Goal: Task Accomplishment & Management: Manage account settings

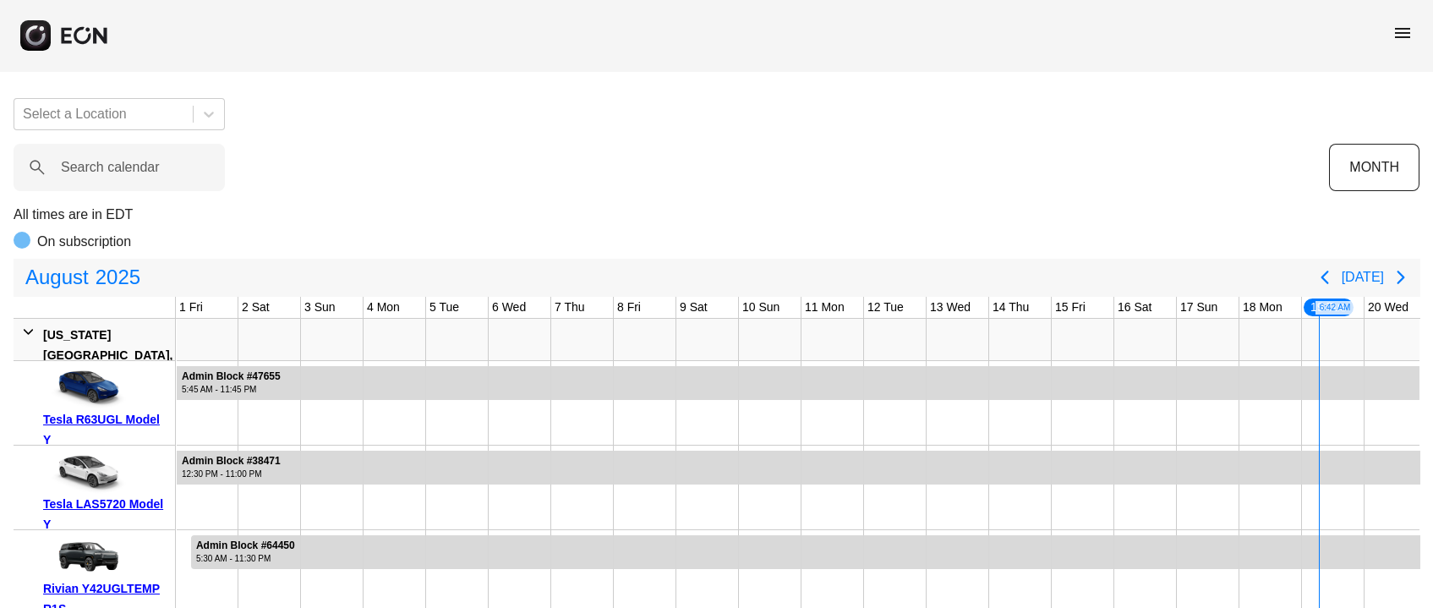
scroll to position [0, 532]
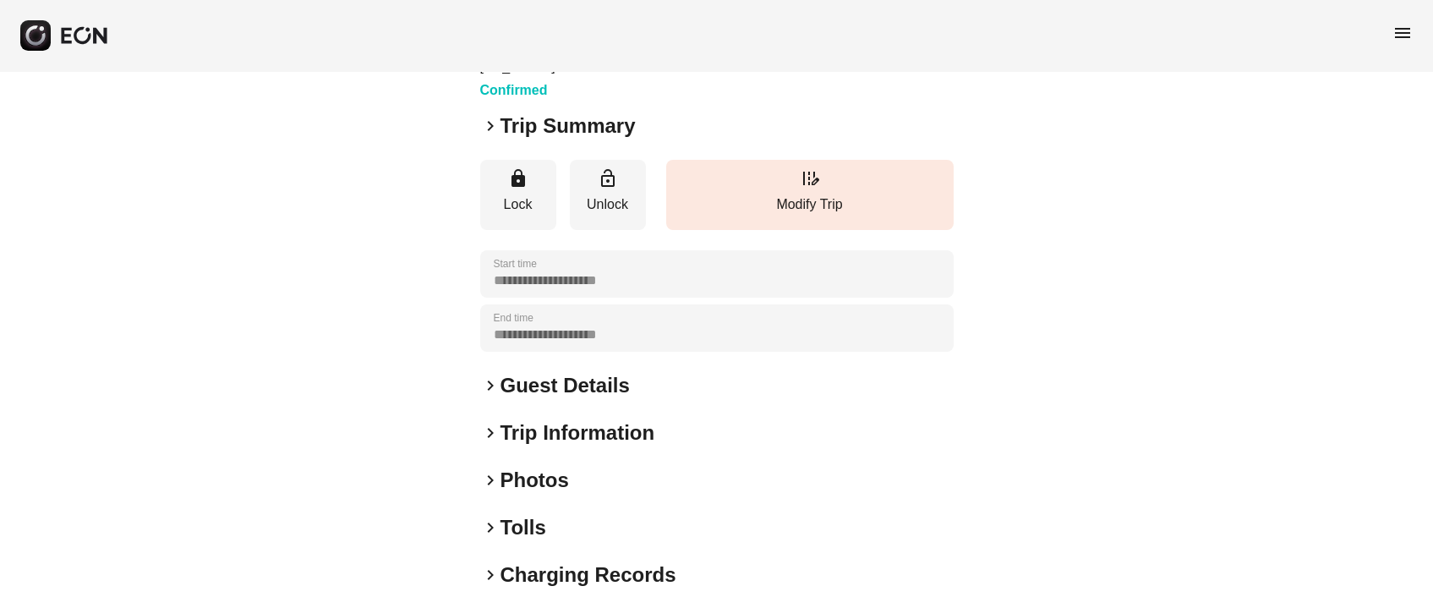
scroll to position [235, 0]
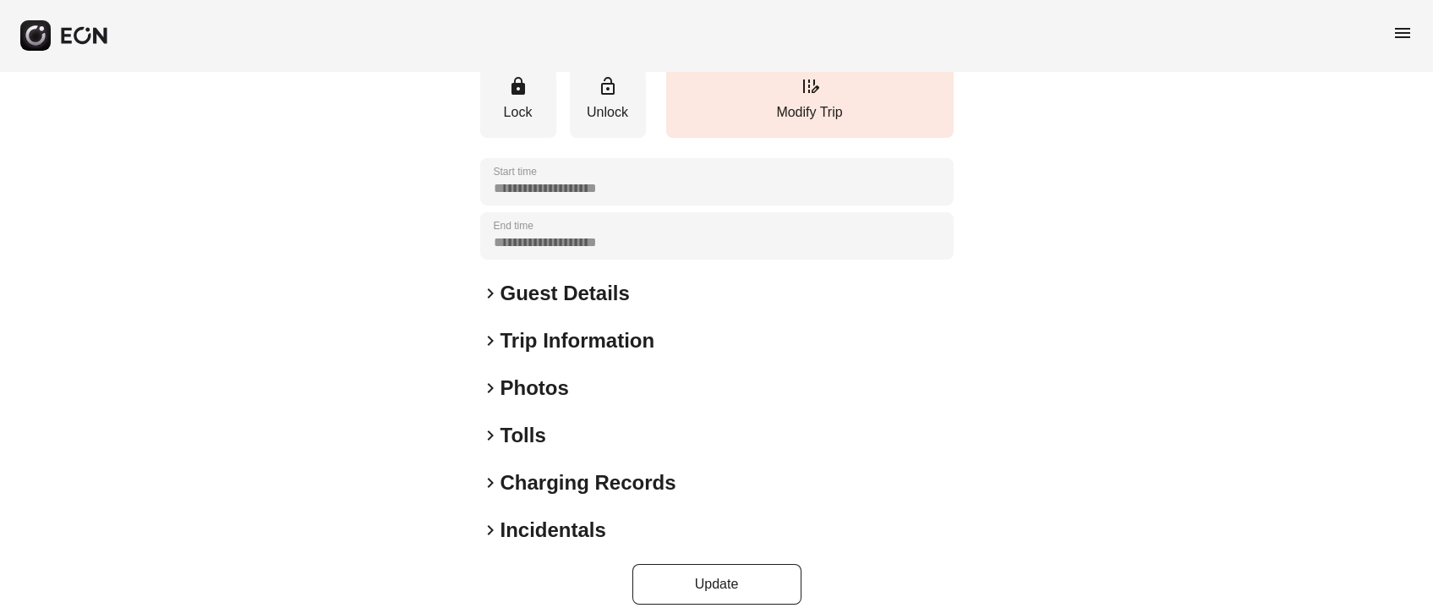
click at [572, 280] on h2 "Guest Details" at bounding box center [565, 293] width 129 height 27
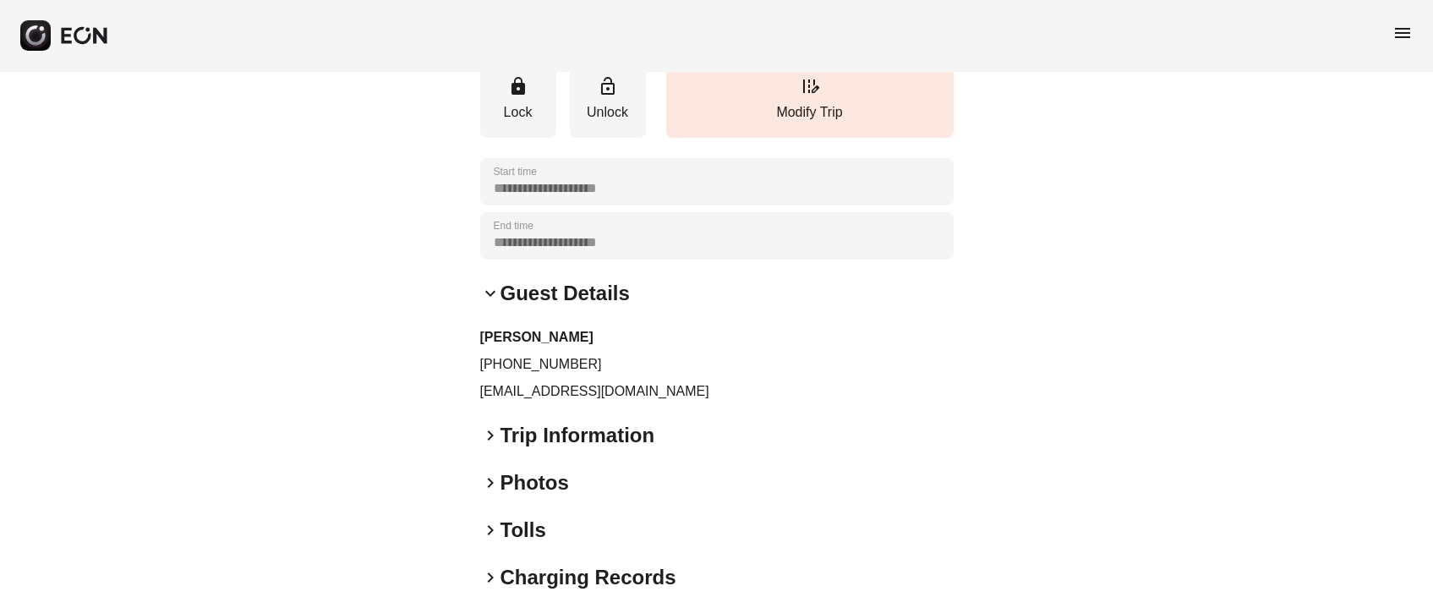
click at [523, 381] on p "xavier.morel974@gmail.com" at bounding box center [717, 391] width 474 height 20
click at [528, 381] on p "xavier.morel974@gmail.com" at bounding box center [717, 391] width 474 height 20
click at [531, 381] on p "xavier.morel974@gmail.com" at bounding box center [717, 391] width 474 height 20
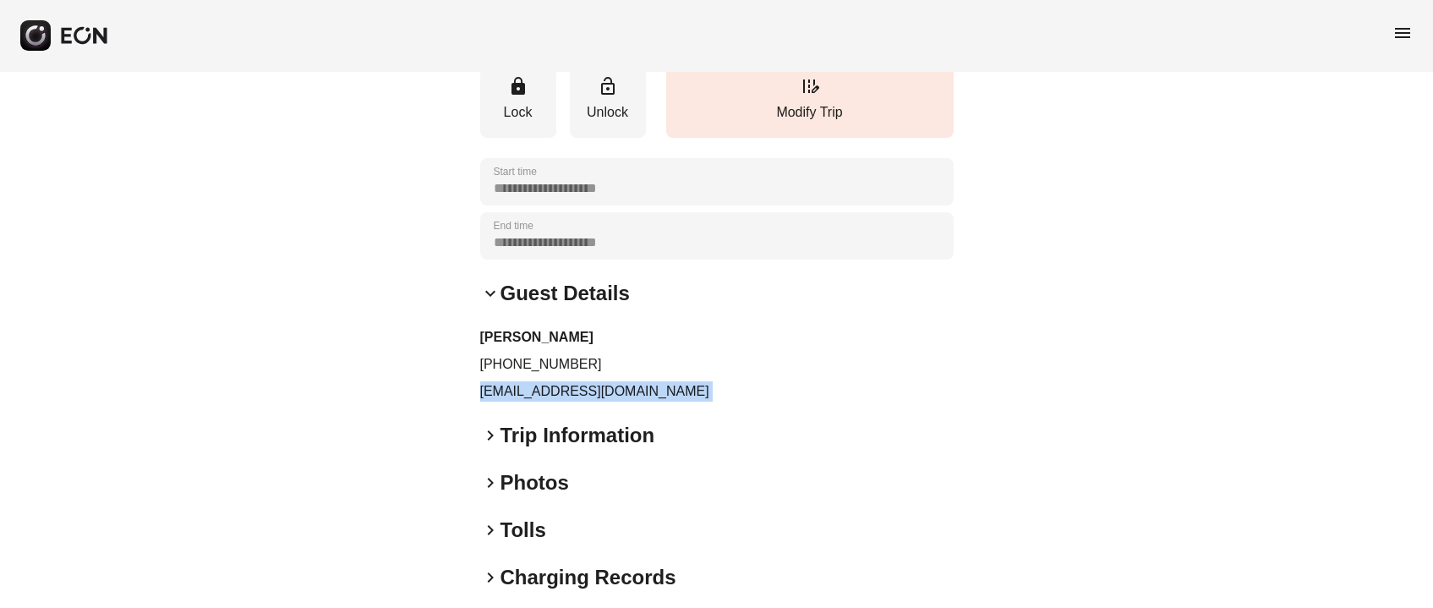
click at [531, 381] on p "xavier.morel974@gmail.com" at bounding box center [717, 391] width 474 height 20
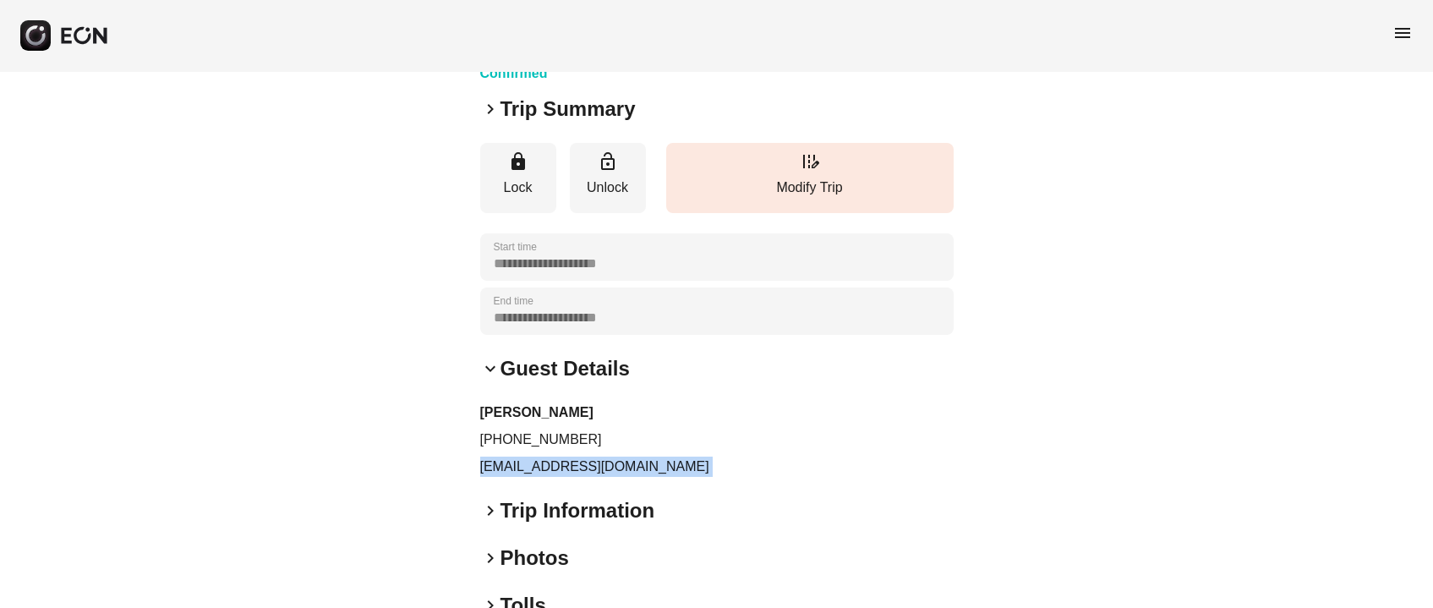
scroll to position [253, 0]
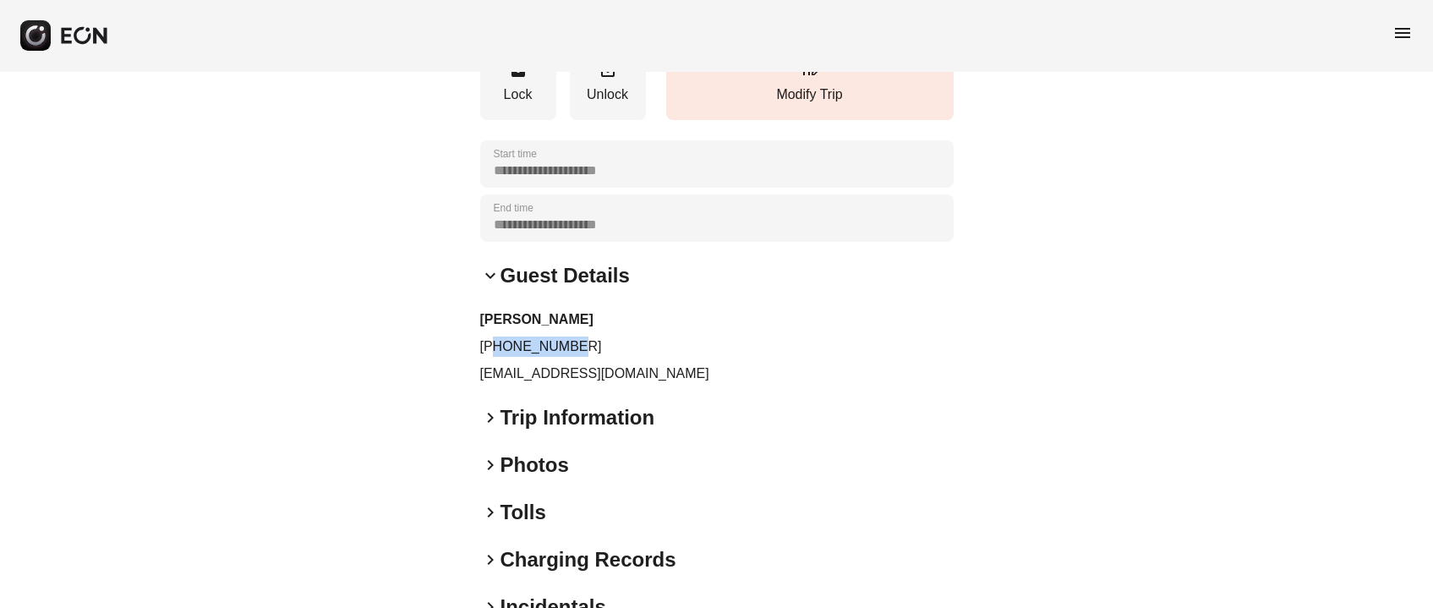
drag, startPoint x: 495, startPoint y: 319, endPoint x: 657, endPoint y: 312, distance: 162.5
click at [657, 312] on div "Xavier Morel +14342474456 xavier.morel974@gmail.com" at bounding box center [717, 346] width 474 height 74
copy p "4342474456"
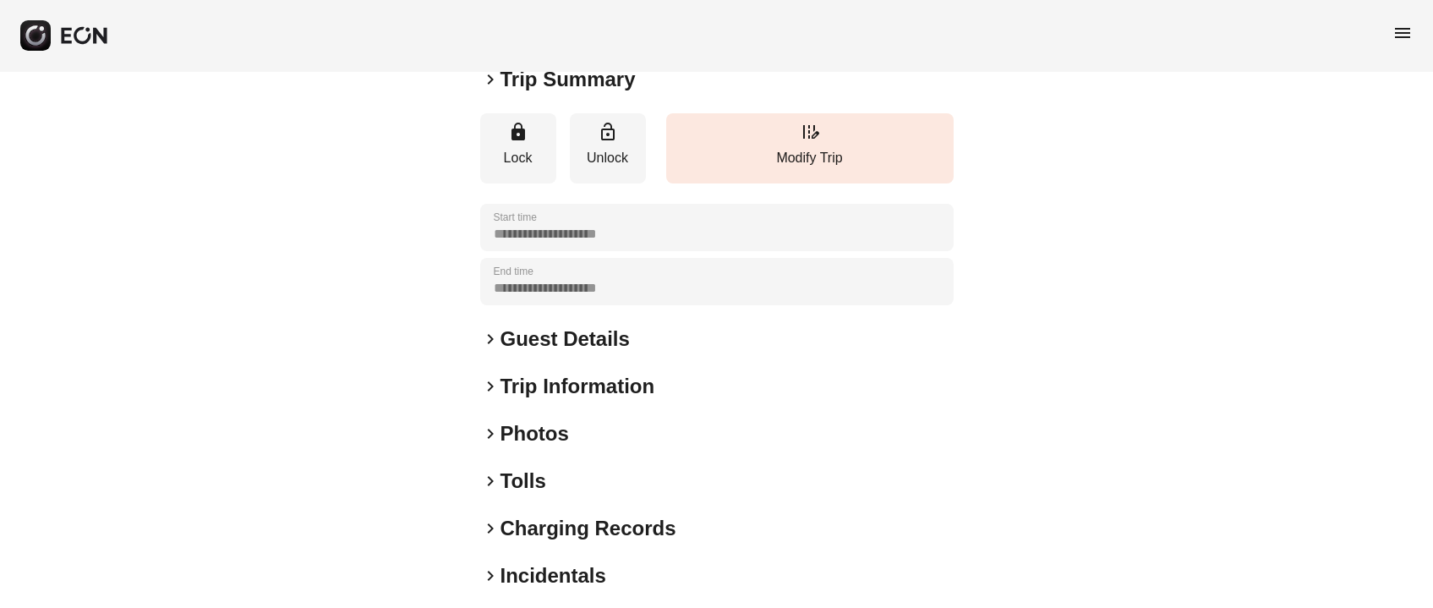
scroll to position [235, 0]
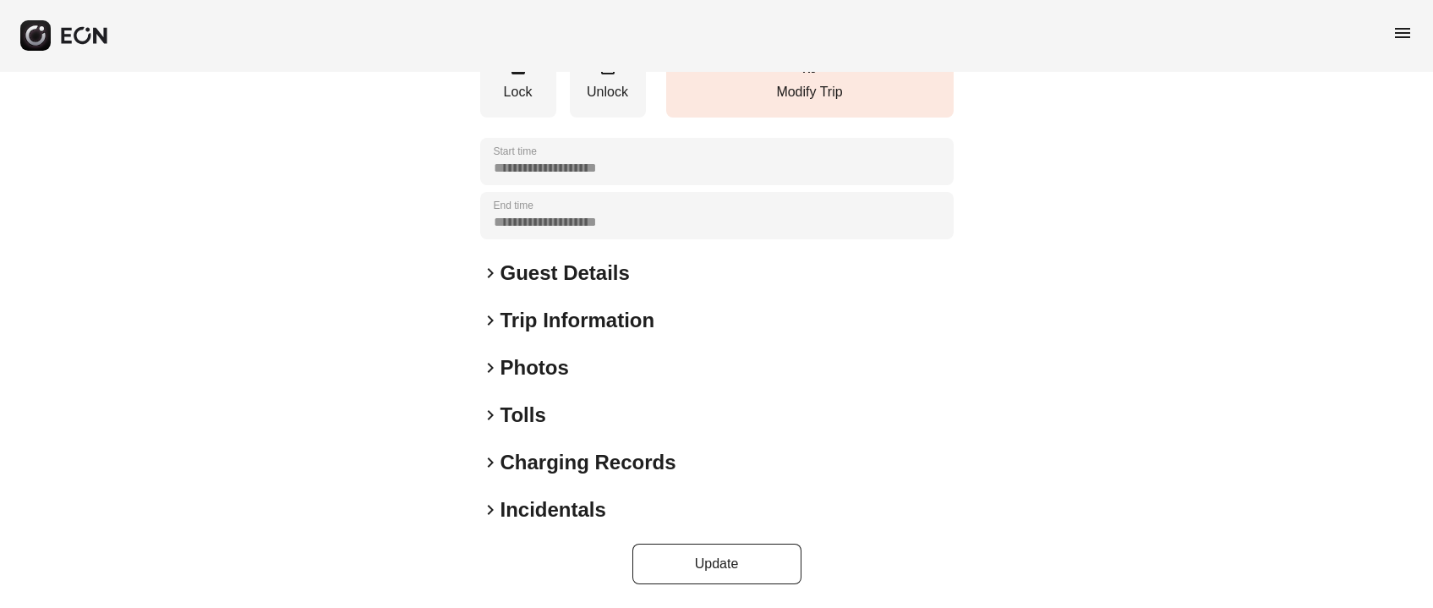
click at [561, 359] on h2 "Photos" at bounding box center [535, 367] width 68 height 27
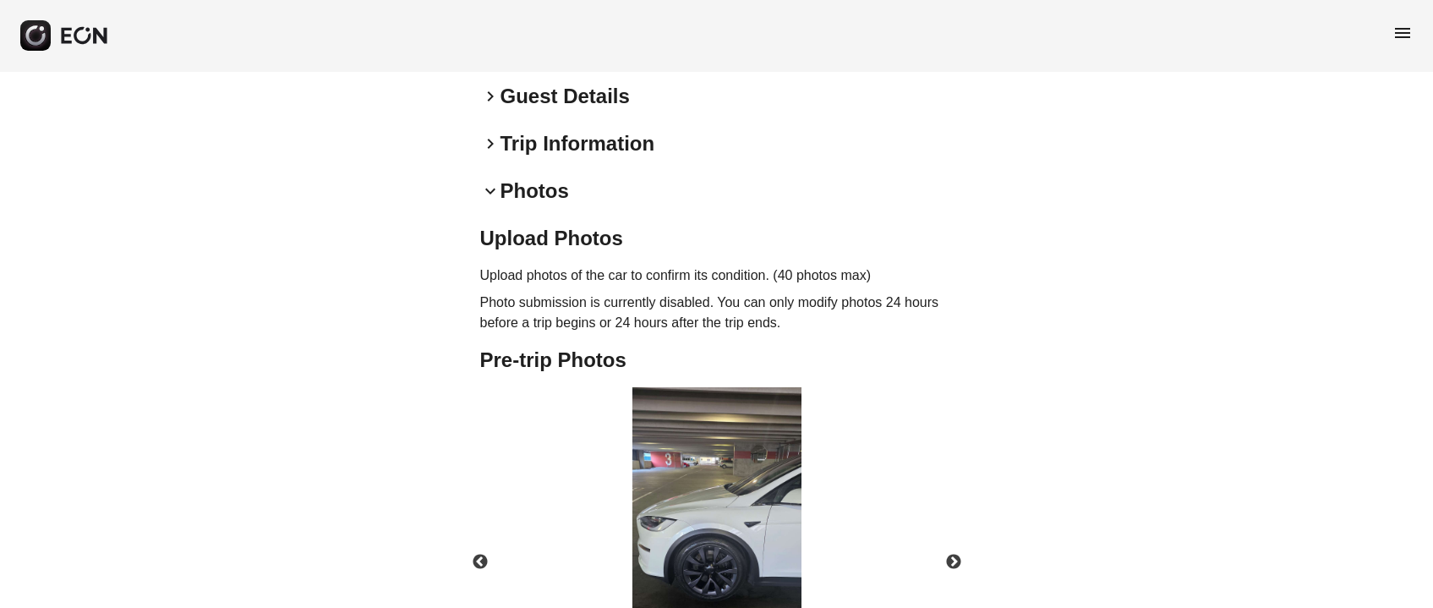
scroll to position [528, 0]
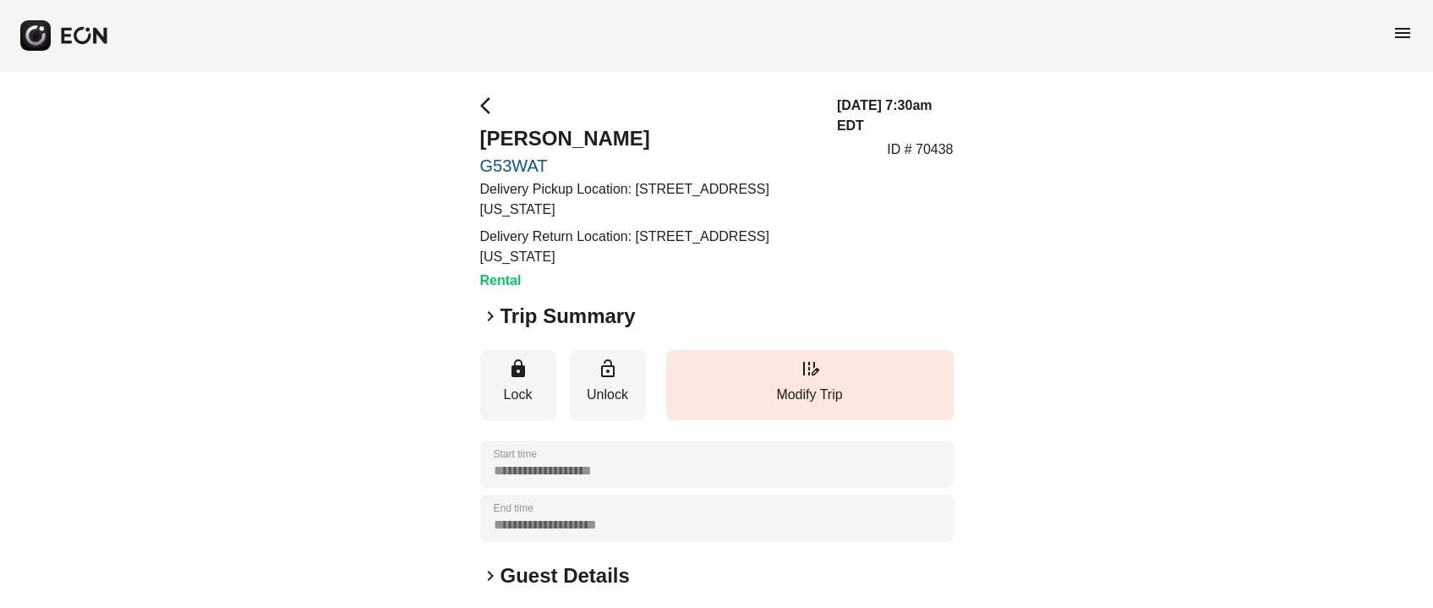
scroll to position [126, 0]
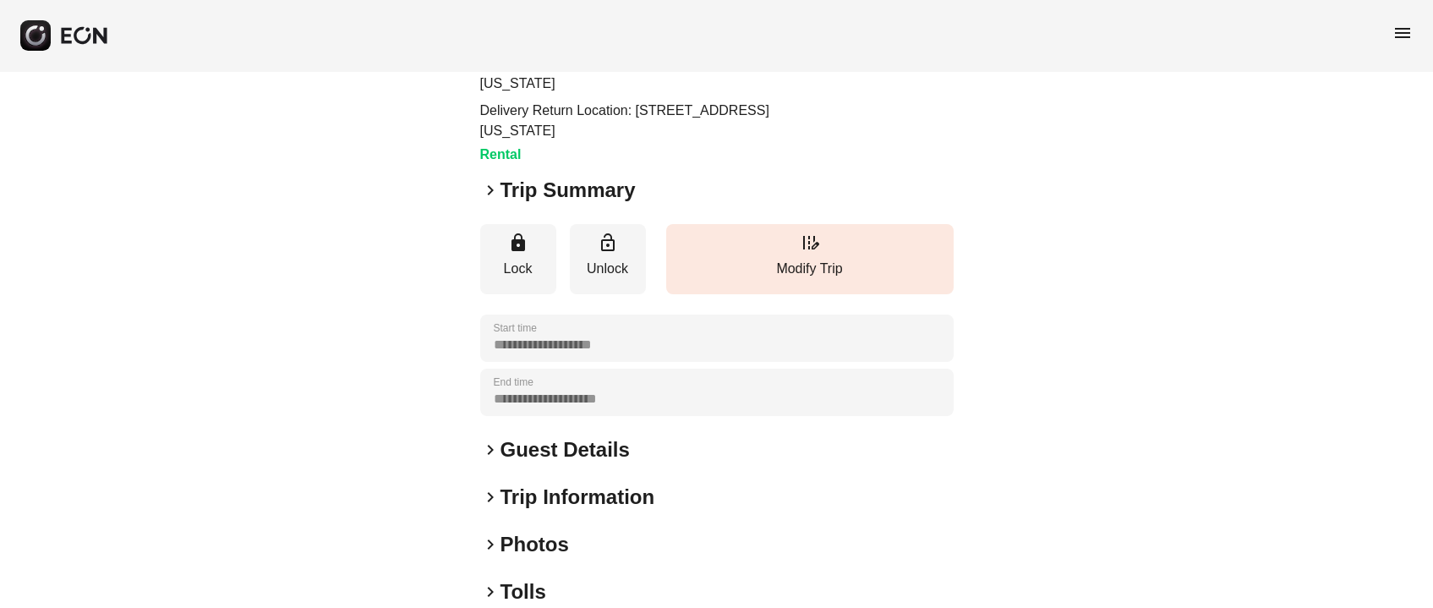
click at [560, 436] on h2 "Guest Details" at bounding box center [565, 449] width 129 height 27
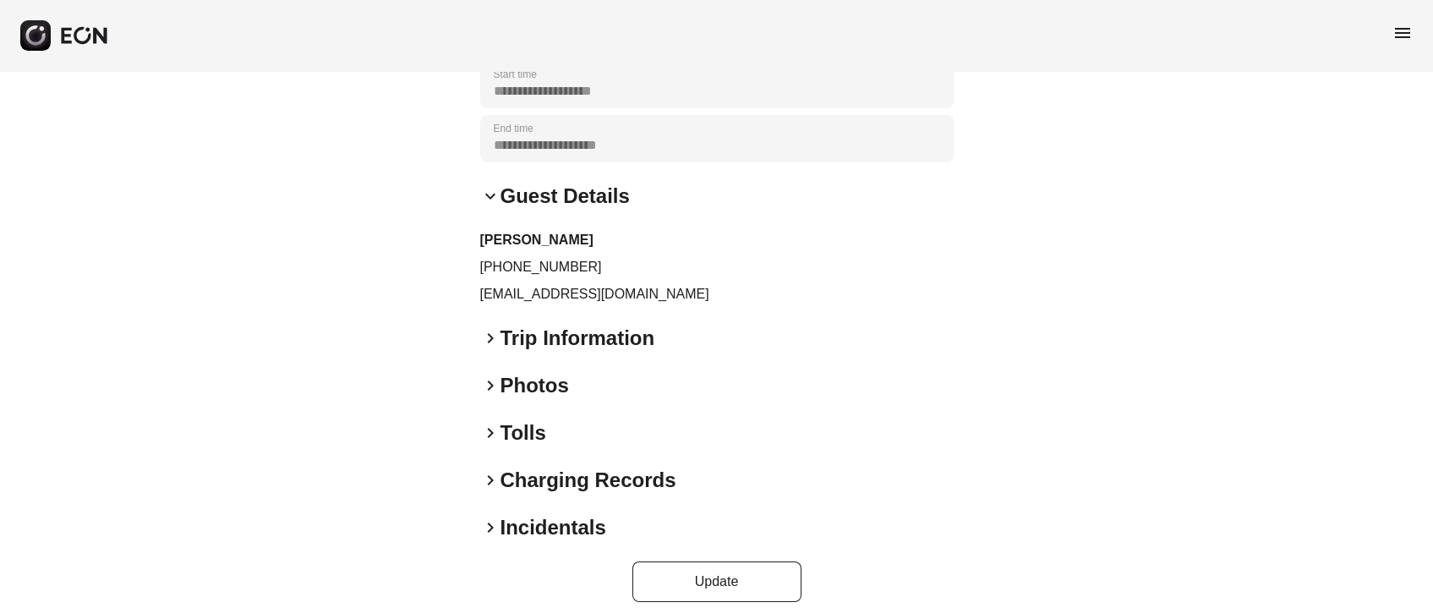
scroll to position [0, 0]
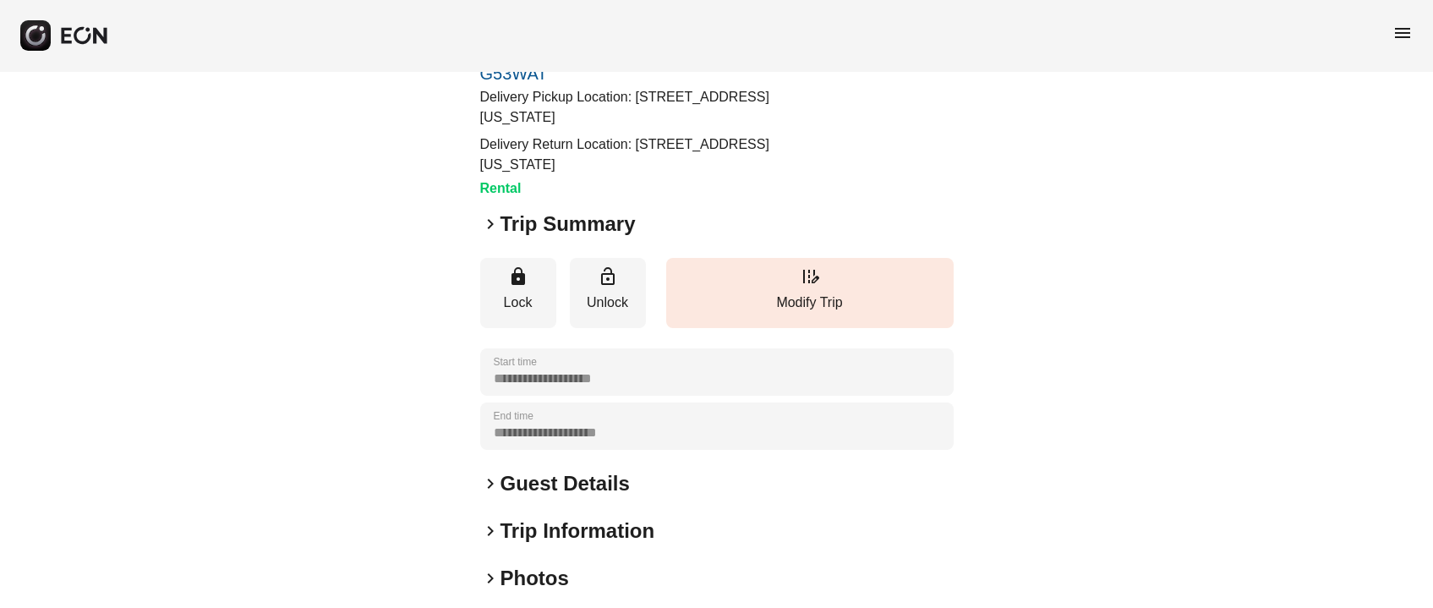
scroll to position [126, 0]
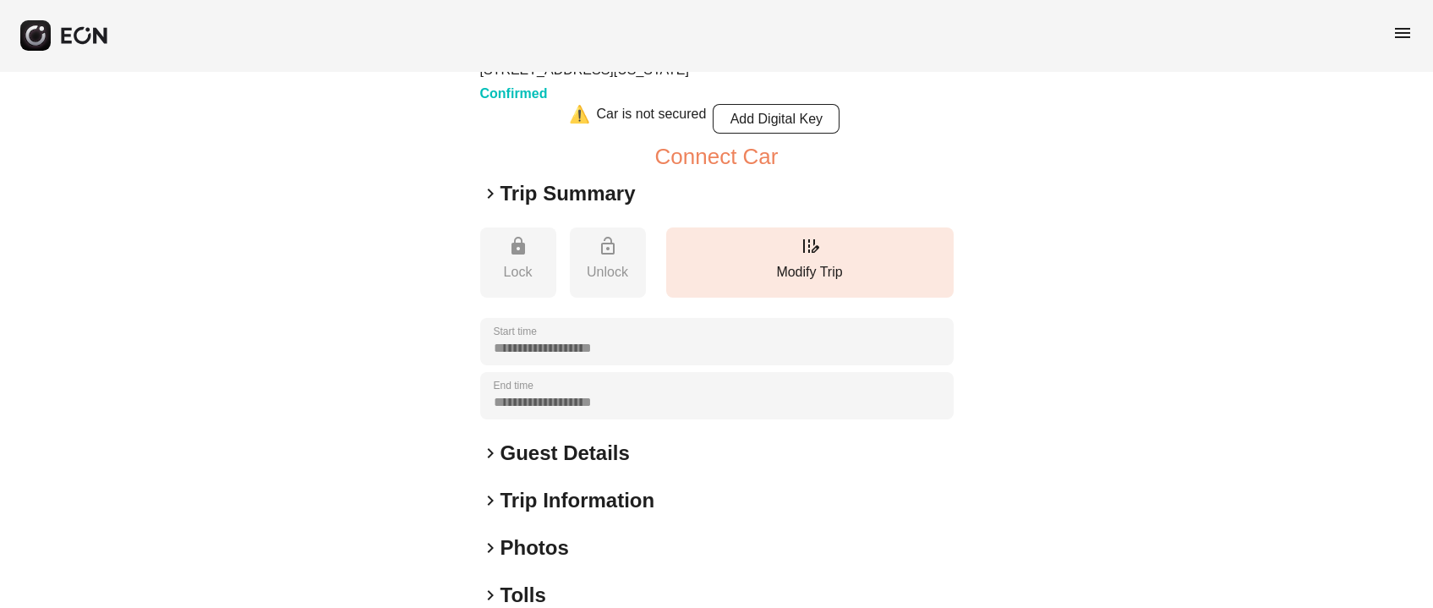
scroll to position [253, 0]
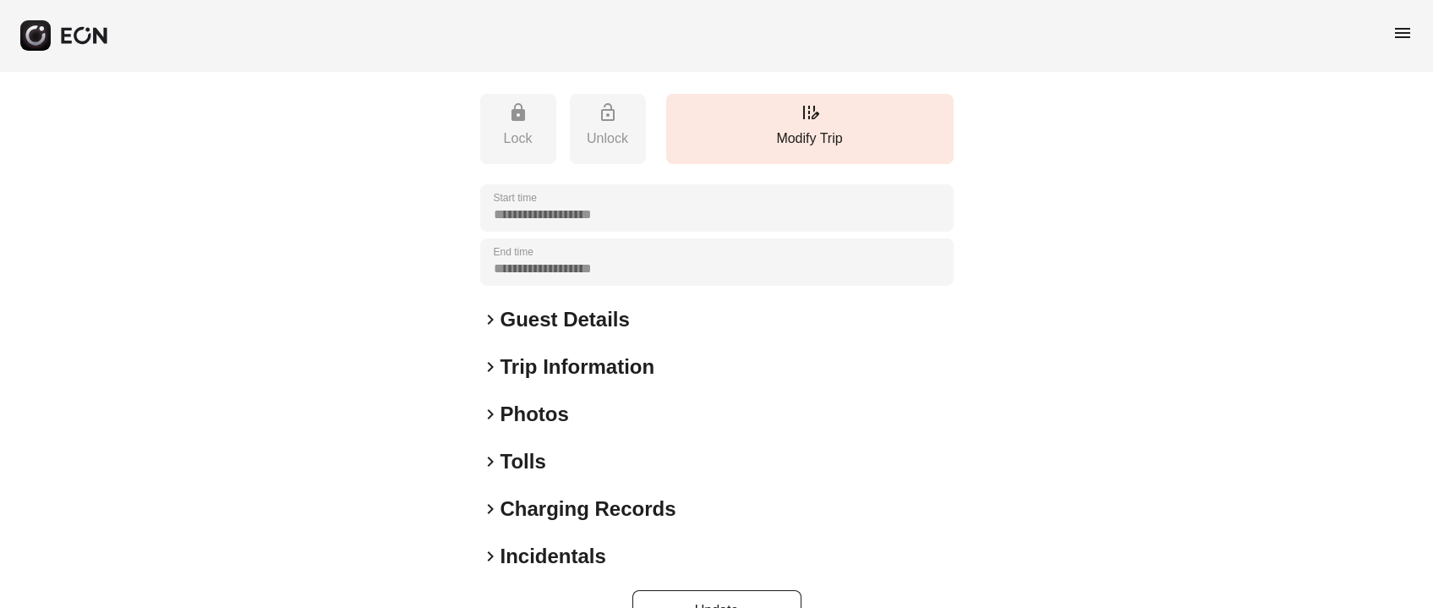
click at [551, 317] on h2 "Guest Details" at bounding box center [565, 319] width 129 height 27
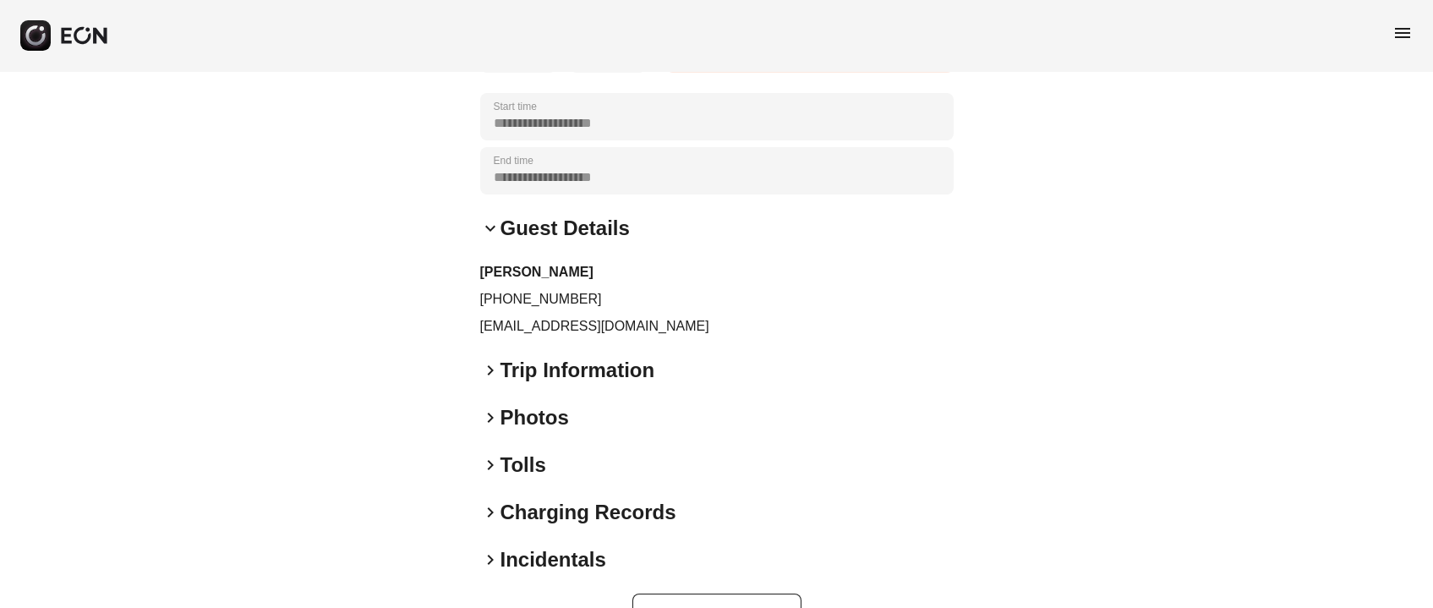
scroll to position [380, 0]
